Goal: Check status

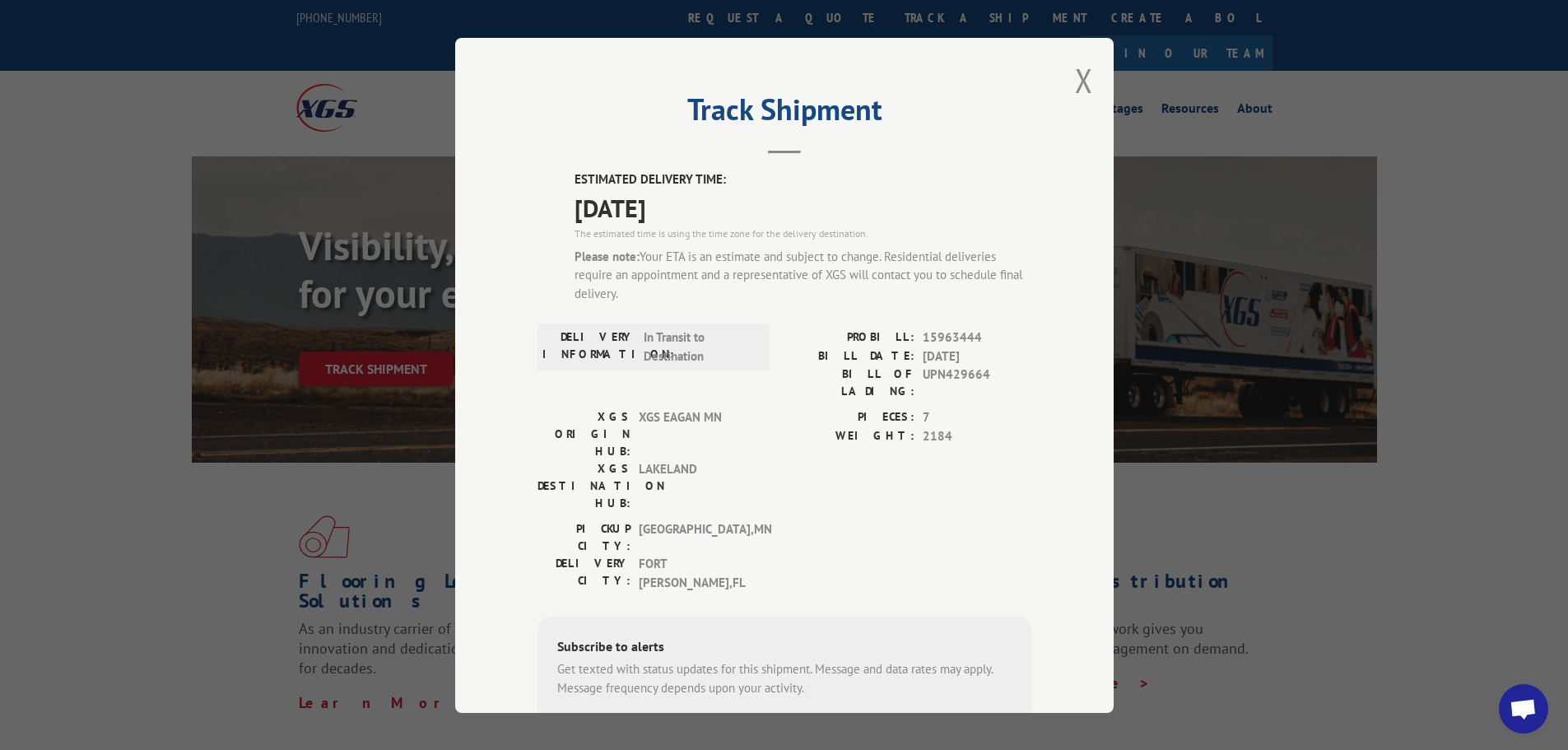
click at [856, 279] on div "Please note: Your ETA is an estimate and subject to change. Residential deliver…" at bounding box center [802, 275] width 456 height 56
drag, startPoint x: 915, startPoint y: 335, endPoint x: 994, endPoint y: 334, distance: 79.0
click at [994, 334] on div "PROBILL: 15963444" at bounding box center [908, 337] width 247 height 19
copy span "15963444"
click at [1088, 73] on div "Track Shipment ESTIMATED DELIVERY TIME: [DATE] The estimated time is using the …" at bounding box center [784, 375] width 658 height 675
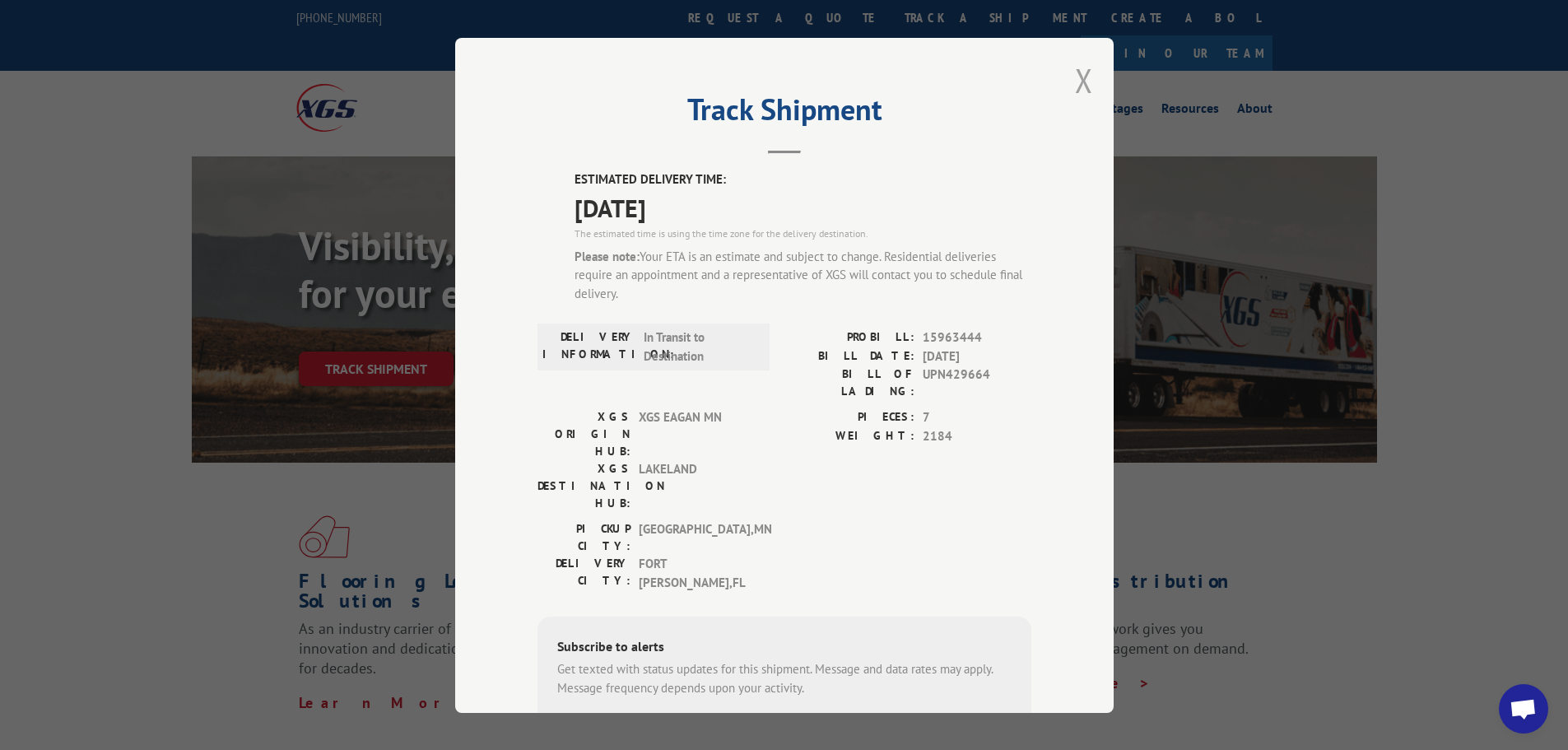
click at [1079, 76] on button "Close modal" at bounding box center [1084, 80] width 18 height 43
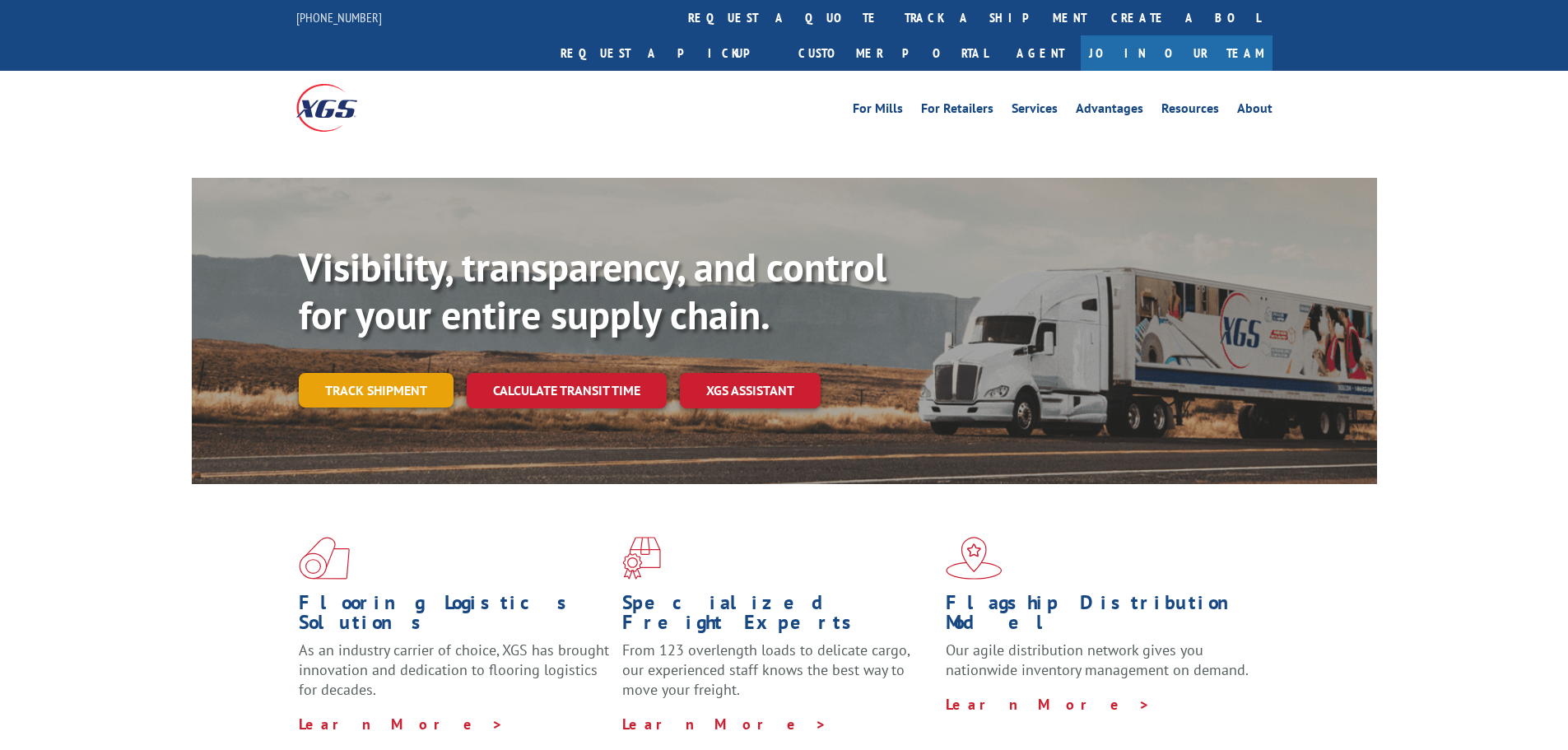
click at [427, 373] on link "Track shipment" at bounding box center [375, 389] width 155 height 35
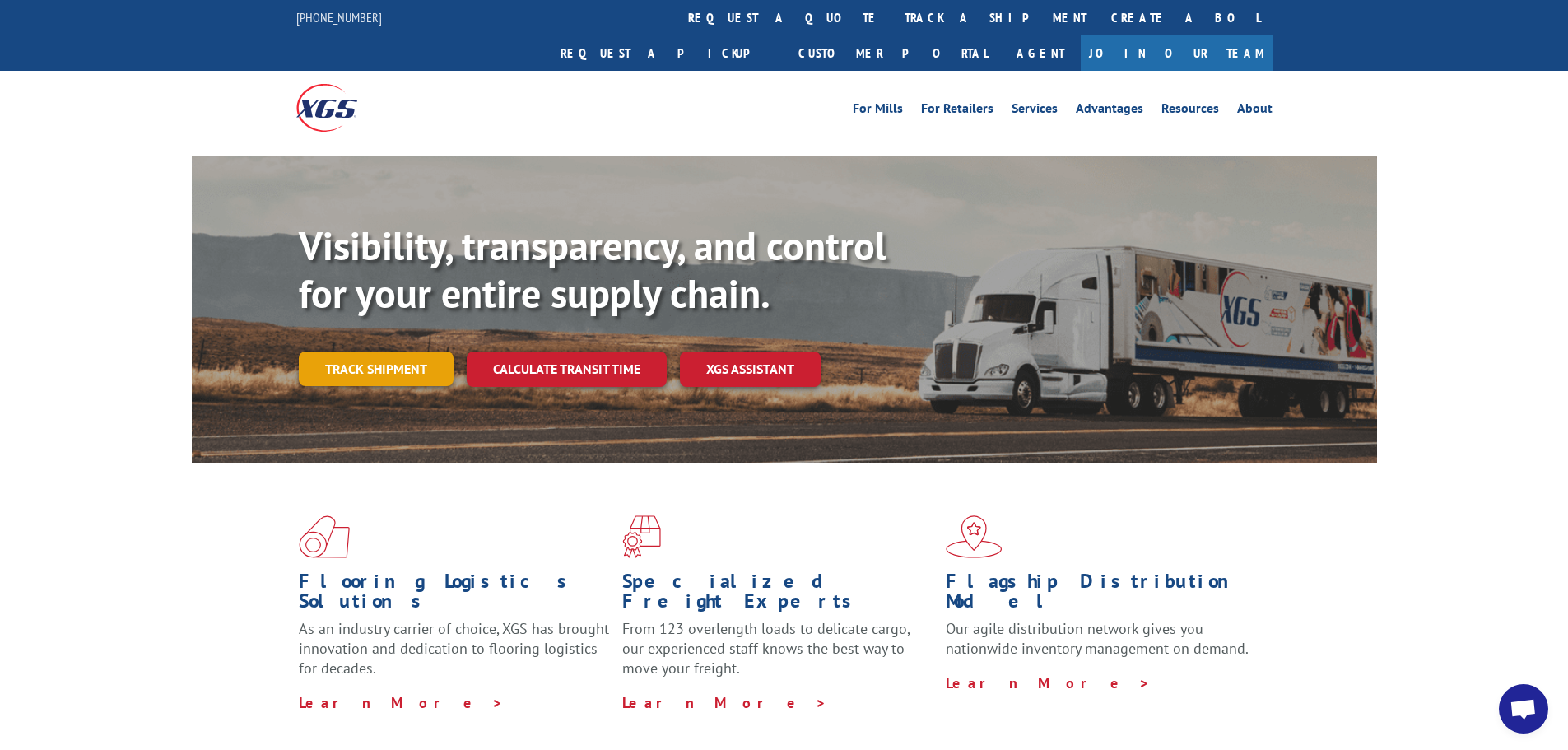
click at [423, 352] on link "Track shipment" at bounding box center [375, 369] width 155 height 35
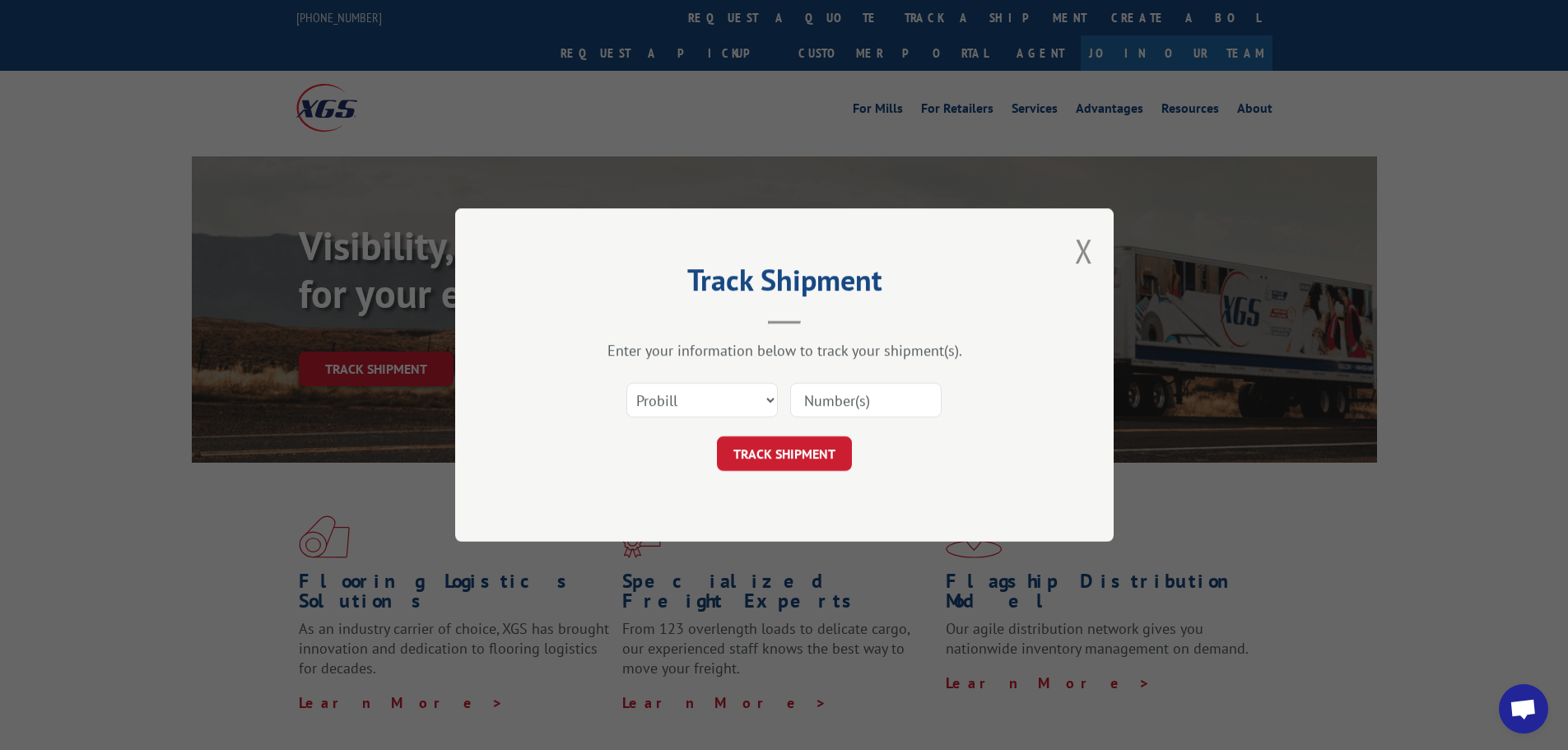
click at [846, 396] on input at bounding box center [866, 399] width 151 height 35
paste input "15963444"
type input "15963444"
click at [826, 442] on button "TRACK SHIPMENT" at bounding box center [784, 454] width 135 height 35
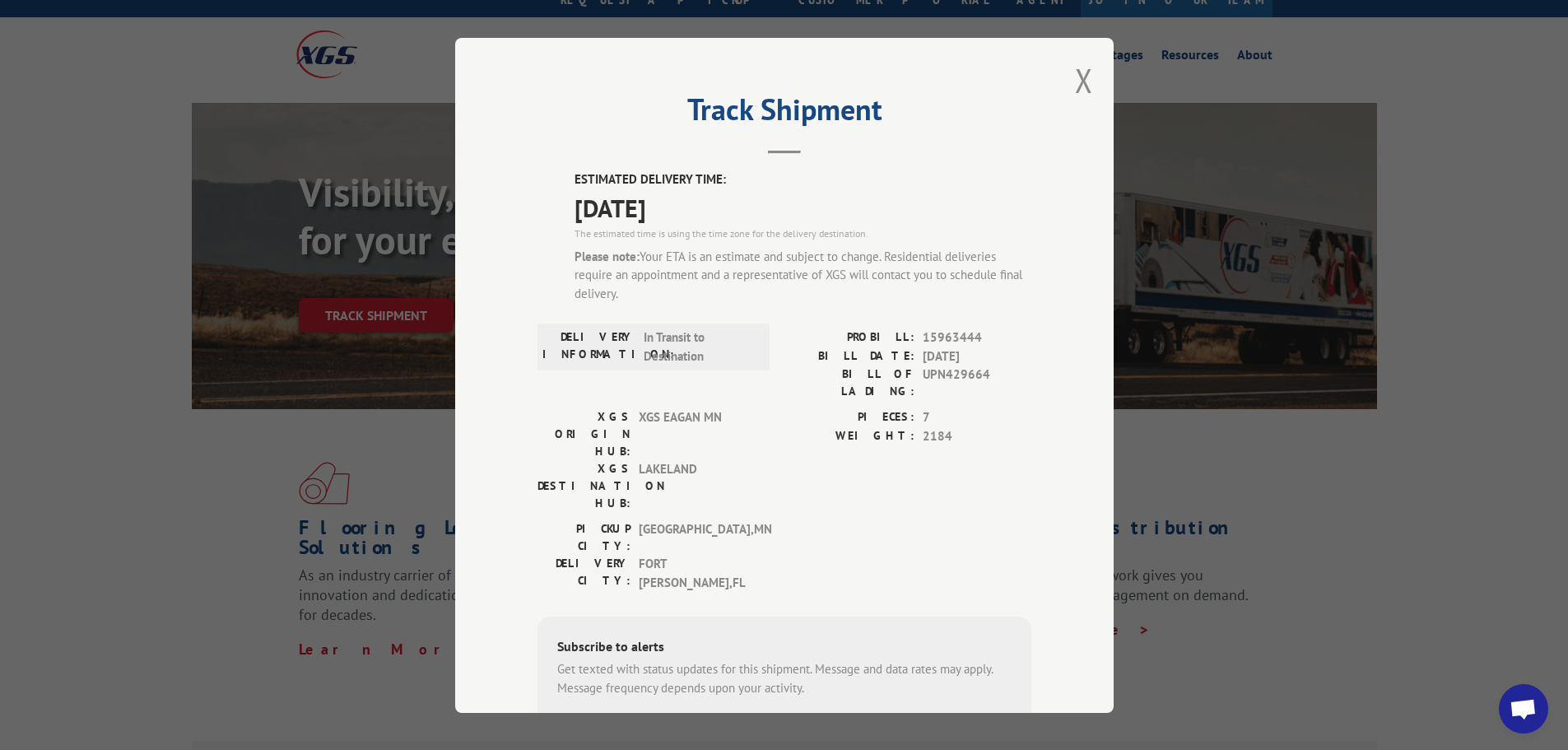
scroll to position [82, 0]
